Goal: Find specific page/section: Find specific page/section

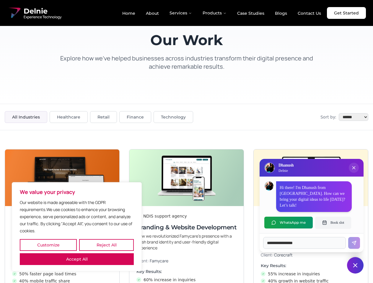
click at [48, 245] on button "Customize" at bounding box center [48, 245] width 57 height 12
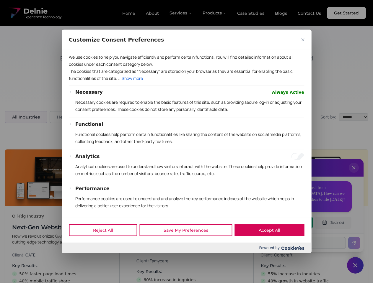
click at [77, 68] on p "We use cookies to help you navigate efficiently and perform certain functions. …" at bounding box center [186, 61] width 235 height 14
click at [186, 142] on div "Functional Functional cookies help perform certain functionalities like sharing…" at bounding box center [189, 135] width 229 height 29
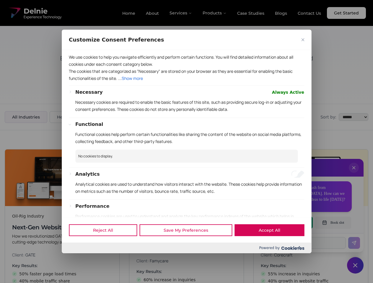
click at [354, 174] on div at bounding box center [186, 141] width 373 height 283
click at [288, 223] on div "Reject All Save My Preferences Accept All" at bounding box center [187, 230] width 250 height 25
click at [333, 223] on div at bounding box center [186, 141] width 373 height 283
click at [355, 266] on div at bounding box center [186, 141] width 373 height 283
click at [181, 13] on div at bounding box center [186, 141] width 373 height 283
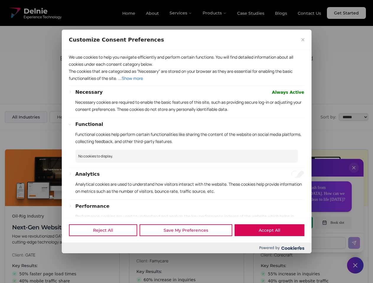
click at [215, 13] on div at bounding box center [186, 141] width 373 height 283
